Goal: Task Accomplishment & Management: Use online tool/utility

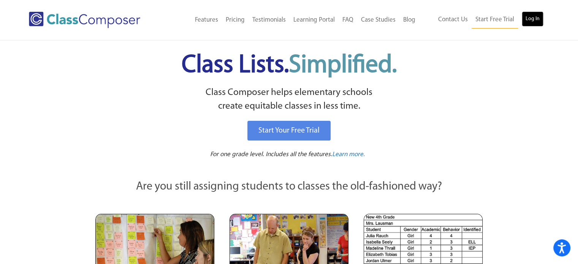
click at [535, 15] on link "Log In" at bounding box center [533, 18] width 22 height 15
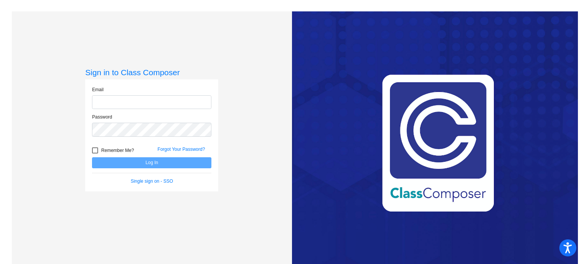
type input "[EMAIL_ADDRESS][DOMAIN_NAME]"
click at [140, 158] on button "Log In" at bounding box center [151, 162] width 119 height 11
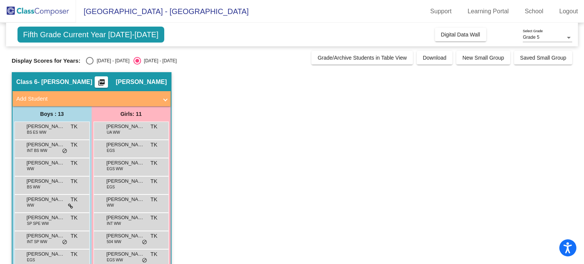
drag, startPoint x: 187, startPoint y: 127, endPoint x: 166, endPoint y: 115, distance: 23.9
click at [184, 126] on app-classroom "Class 6 - [PERSON_NAME] picture_as_pdf [PERSON_NAME] Add Student First Name Las…" at bounding box center [292, 221] width 561 height 299
click at [458, 33] on span "Digital Data Wall" at bounding box center [460, 35] width 39 height 6
click at [106, 80] on mat-icon "picture_as_pdf" at bounding box center [101, 84] width 9 height 11
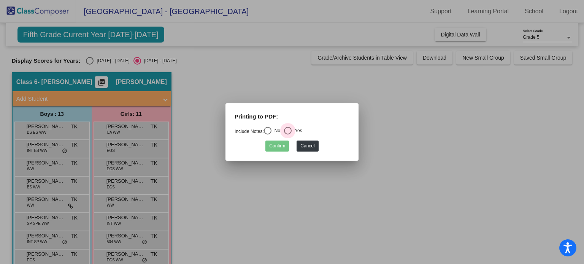
click at [290, 130] on div "Select an option" at bounding box center [288, 131] width 8 height 8
click at [288, 135] on input "Yes" at bounding box center [287, 135] width 0 height 0
radio input "true"
click at [280, 143] on button "Confirm" at bounding box center [277, 146] width 24 height 11
